Goal: Information Seeking & Learning: Learn about a topic

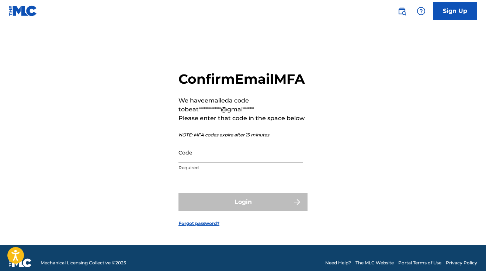
click at [199, 157] on input "Code" at bounding box center [240, 152] width 125 height 21
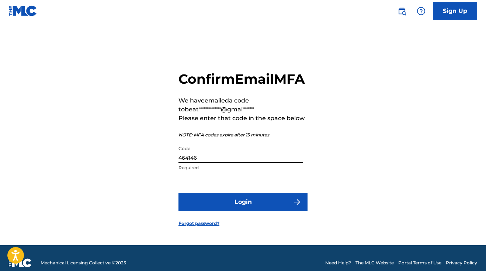
type input "464146"
click at [243, 211] on button "Login" at bounding box center [242, 202] width 129 height 18
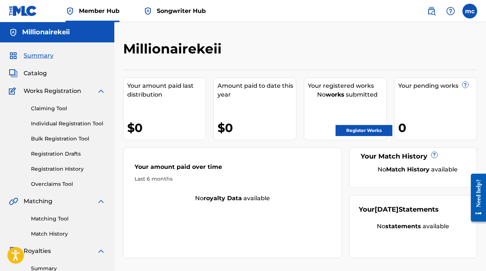
click at [50, 52] on span "Summary" at bounding box center [39, 55] width 30 height 9
click at [42, 74] on span "Catalog" at bounding box center [35, 73] width 23 height 9
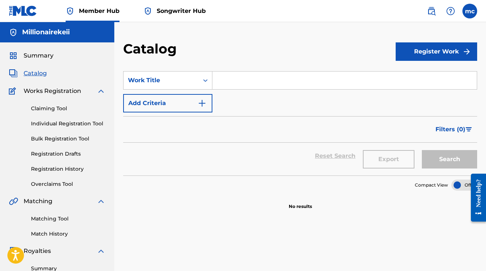
scroll to position [24, 0]
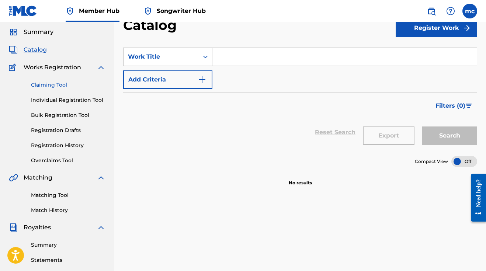
click at [51, 86] on link "Claiming Tool" at bounding box center [68, 85] width 74 height 8
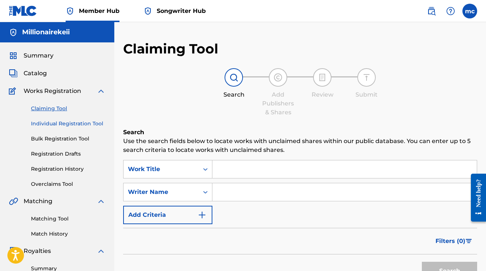
click at [58, 127] on link "Individual Registration Tool" at bounding box center [68, 124] width 74 height 8
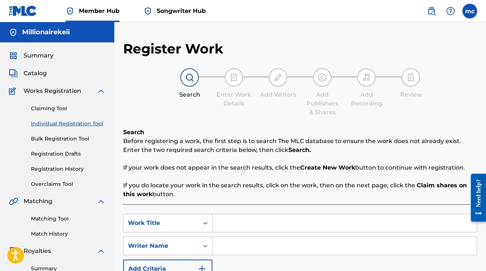
click at [32, 66] on div "Summary Catalog Works Registration Claiming Tool Individual Registration Tool B…" at bounding box center [57, 231] width 114 height 379
click at [48, 68] on div "Summary Catalog Works Registration Claiming Tool Individual Registration Tool B…" at bounding box center [57, 231] width 114 height 379
click at [24, 71] on span "Catalog" at bounding box center [35, 73] width 23 height 9
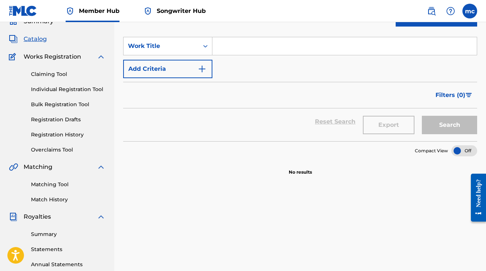
scroll to position [40, 0]
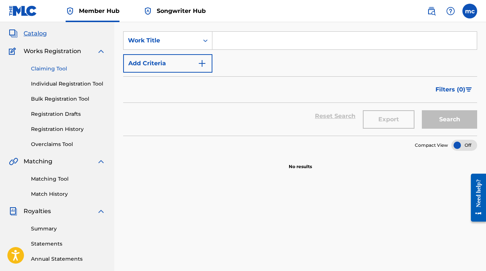
click at [63, 66] on link "Claiming Tool" at bounding box center [68, 69] width 74 height 8
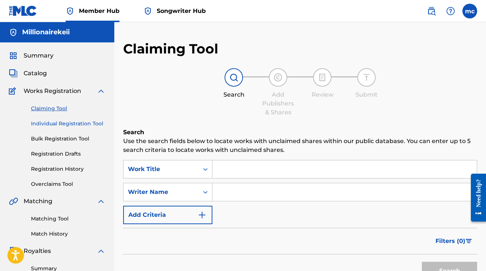
click at [57, 127] on link "Individual Registration Tool" at bounding box center [68, 124] width 74 height 8
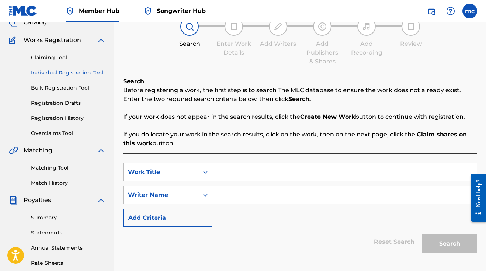
scroll to position [51, 0]
click at [63, 87] on link "Bulk Registration Tool" at bounding box center [68, 88] width 74 height 8
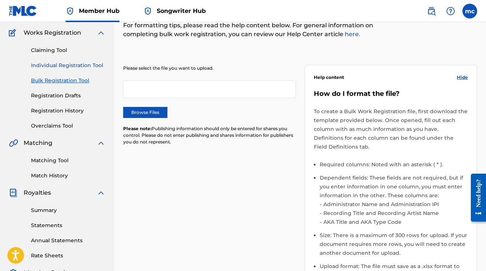
scroll to position [59, 0]
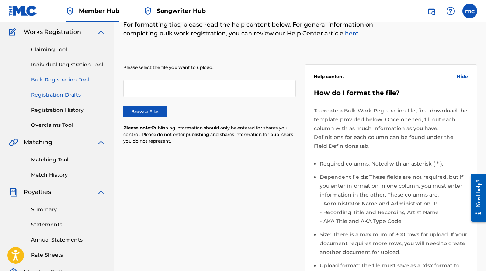
click at [51, 96] on link "Registration Drafts" at bounding box center [68, 95] width 74 height 8
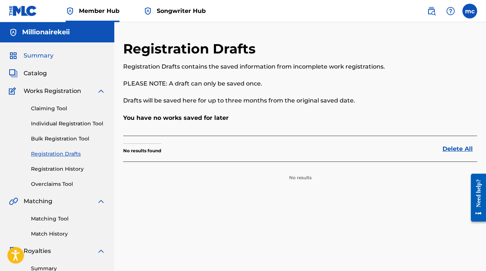
click at [48, 58] on span "Summary" at bounding box center [39, 55] width 30 height 9
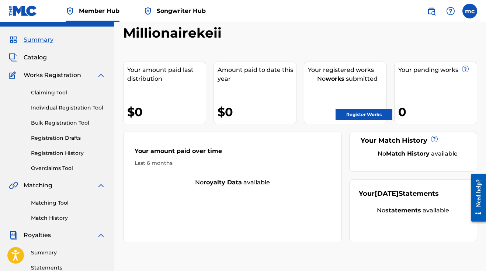
scroll to position [20, 0]
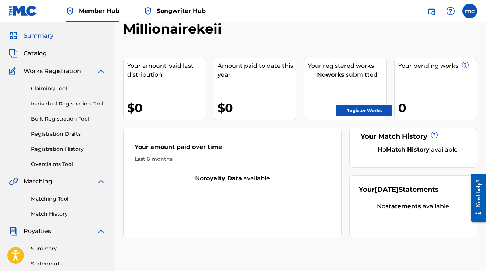
click at [37, 60] on div "Summary Catalog Works Registration Claiming Tool Individual Registration Tool B…" at bounding box center [57, 211] width 114 height 379
click at [37, 58] on div "Summary Catalog Works Registration Claiming Tool Individual Registration Tool B…" at bounding box center [57, 211] width 114 height 379
click at [37, 55] on span "Catalog" at bounding box center [35, 53] width 23 height 9
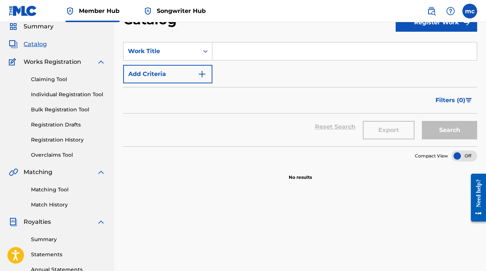
scroll to position [31, 0]
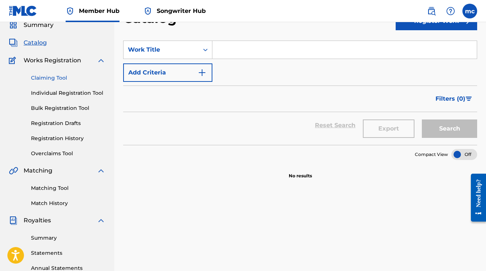
click at [34, 74] on link "Claiming Tool" at bounding box center [68, 78] width 74 height 8
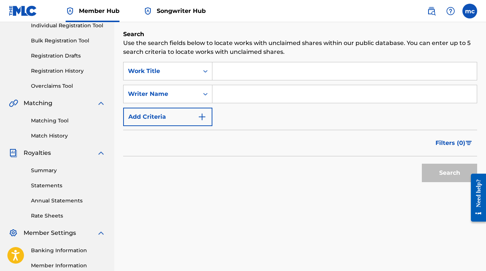
scroll to position [98, 0]
click at [53, 175] on div "Summary Statements Annual Statements Rate Sheets" at bounding box center [57, 188] width 97 height 62
click at [50, 173] on link "Summary" at bounding box center [68, 170] width 74 height 8
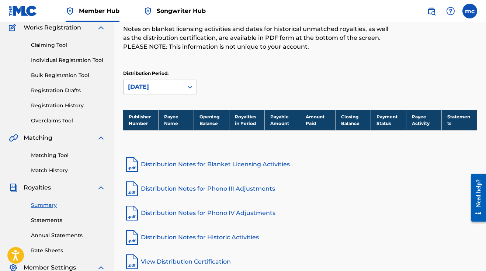
click at [40, 166] on div "Matching Tool Match History" at bounding box center [57, 158] width 97 height 32
click at [40, 171] on link "Match History" at bounding box center [68, 171] width 74 height 8
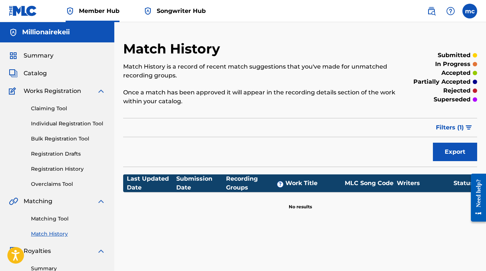
click at [178, 12] on span "Songwriter Hub" at bounding box center [181, 11] width 49 height 8
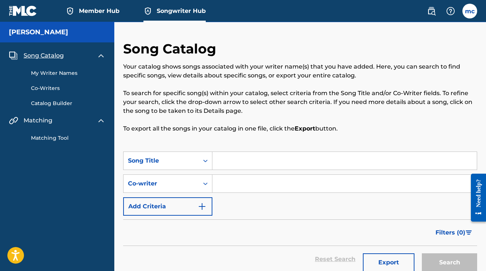
click at [77, 11] on link "Member Hub" at bounding box center [93, 11] width 54 height 22
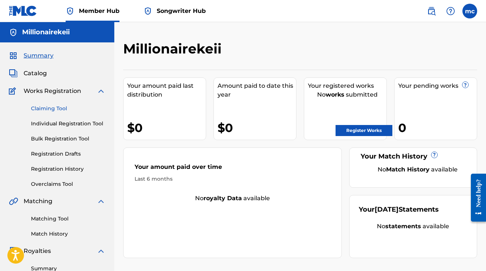
click at [48, 106] on link "Claiming Tool" at bounding box center [68, 109] width 74 height 8
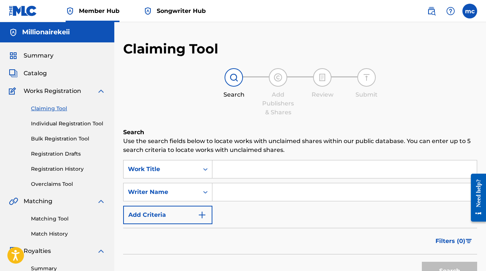
click at [177, 12] on span "Songwriter Hub" at bounding box center [181, 11] width 49 height 8
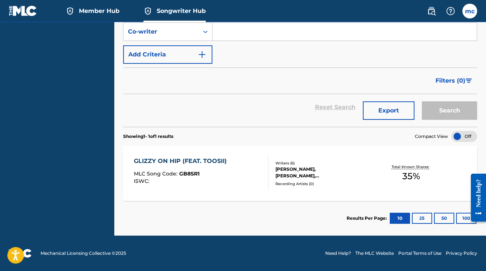
click at [369, 186] on div "GLIZZY ON HIP (FEAT. TOOSII) MLC Song Code : GB8SR1 ISWC : Writers ( 6 ) [PERSO…" at bounding box center [300, 173] width 354 height 55
